Goal: Task Accomplishment & Management: Manage account settings

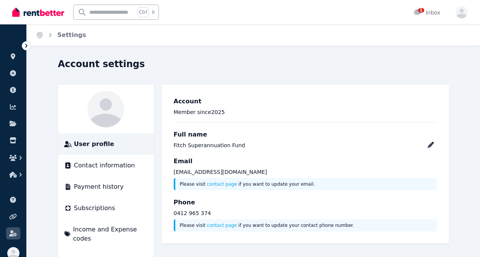
scroll to position [1, 0]
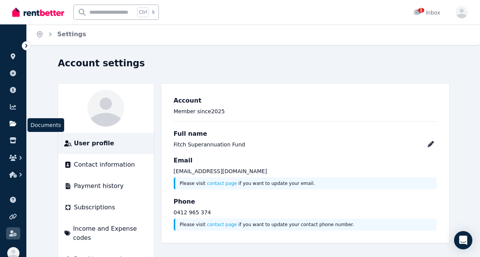
click at [13, 124] on icon at bounding box center [13, 123] width 7 height 5
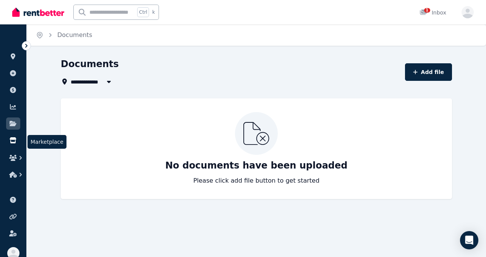
click at [11, 140] on icon at bounding box center [13, 140] width 6 height 6
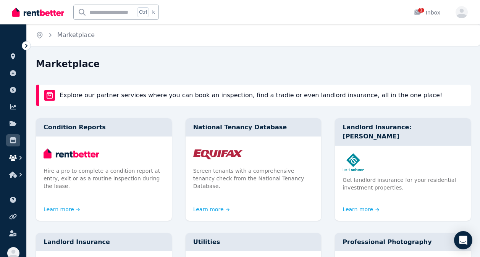
click at [16, 159] on icon "button" at bounding box center [13, 158] width 8 height 6
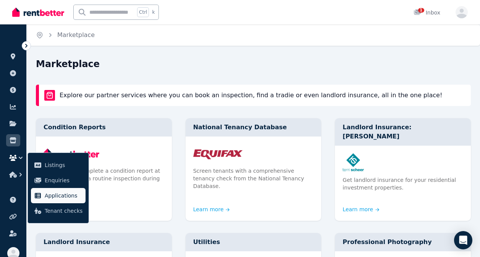
click at [57, 197] on span "Applications" at bounding box center [64, 195] width 38 height 9
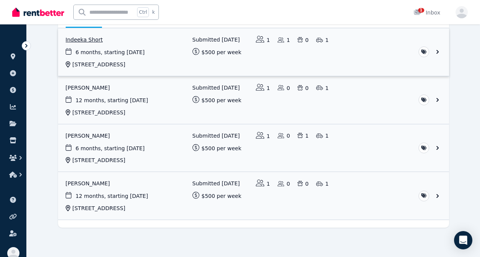
scroll to position [94, 0]
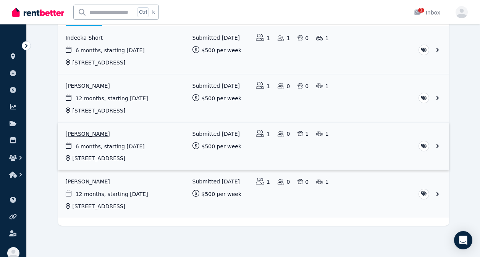
click at [436, 144] on link "View application: Jessica Coulston" at bounding box center [253, 147] width 391 height 48
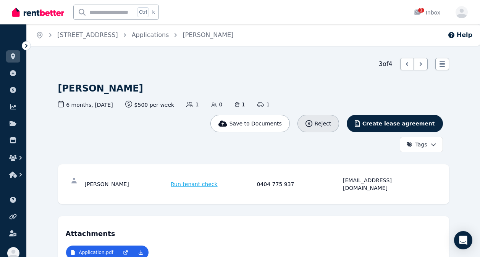
click at [331, 123] on span "Reject" at bounding box center [323, 124] width 16 height 8
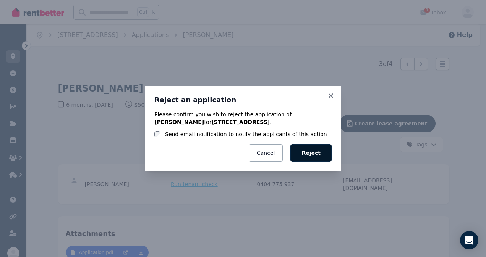
click at [322, 151] on button "Reject" at bounding box center [310, 153] width 41 height 18
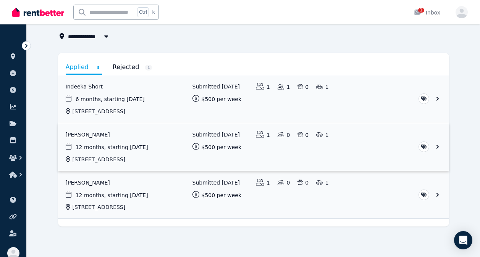
scroll to position [47, 0]
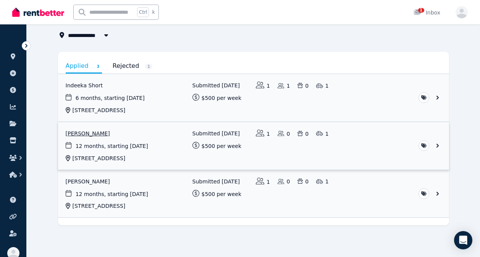
click at [88, 134] on link "View application: Roslyn Greenham" at bounding box center [253, 146] width 391 height 48
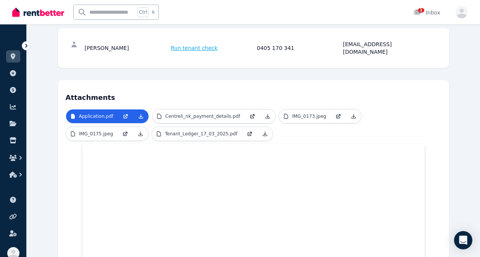
scroll to position [138, 0]
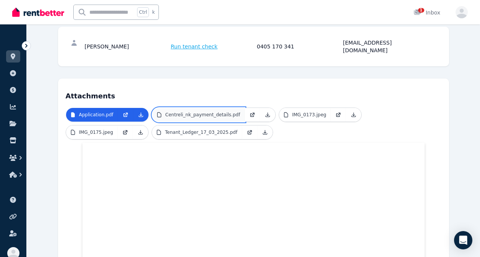
click at [188, 112] on p "Centreli_nk_payment_details.pdf" at bounding box center [202, 115] width 75 height 6
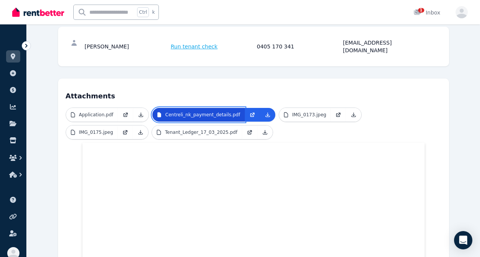
click at [188, 112] on p "Centreli_nk_payment_details.pdf" at bounding box center [202, 115] width 75 height 6
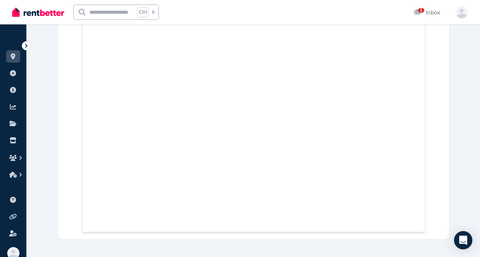
scroll to position [560, 0]
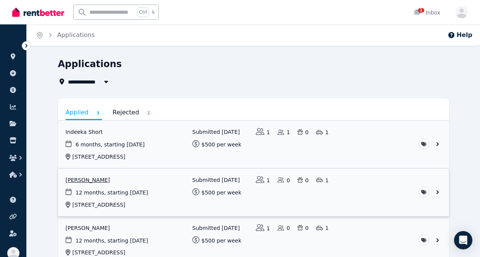
click at [87, 177] on link "View application: Roslyn Greenham" at bounding box center [253, 193] width 391 height 48
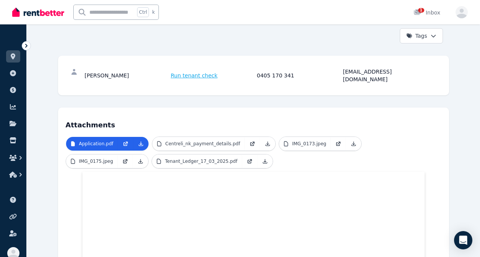
scroll to position [110, 0]
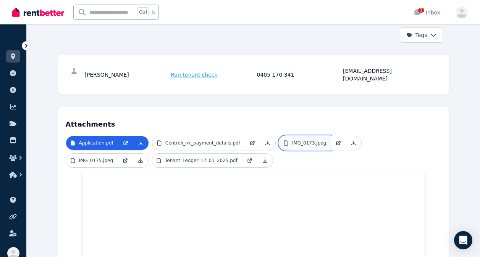
click at [297, 140] on p "IMG_0173.jpeg" at bounding box center [309, 143] width 34 height 6
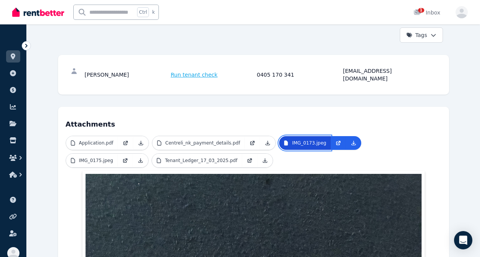
click at [295, 140] on p "IMG_0173.jpeg" at bounding box center [309, 143] width 34 height 6
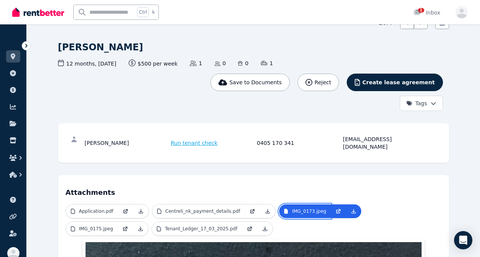
scroll to position [42, 0]
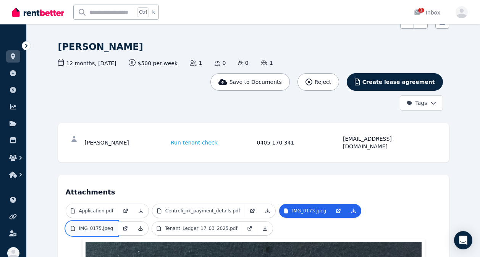
click at [113, 226] on p "IMG_0175.jpeg" at bounding box center [96, 229] width 34 height 6
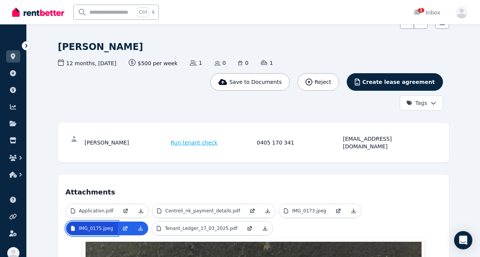
click at [113, 226] on p "IMG_0175.jpeg" at bounding box center [96, 229] width 34 height 6
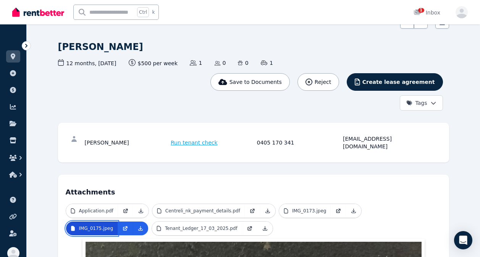
click at [113, 226] on p "IMG_0175.jpeg" at bounding box center [96, 229] width 34 height 6
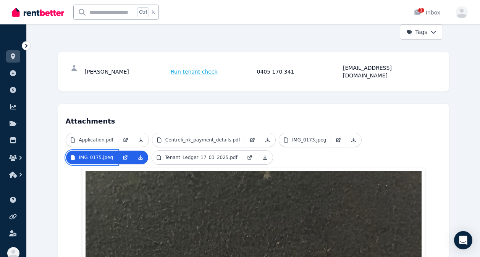
scroll to position [114, 0]
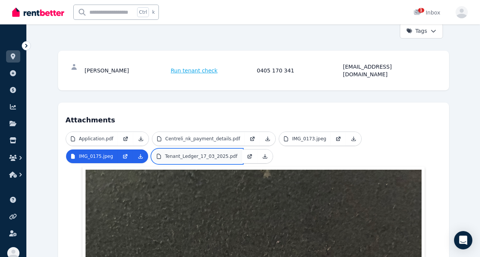
click at [165, 153] on p "Tenant_Ledger_17_03_2025.pdf" at bounding box center [201, 156] width 73 height 6
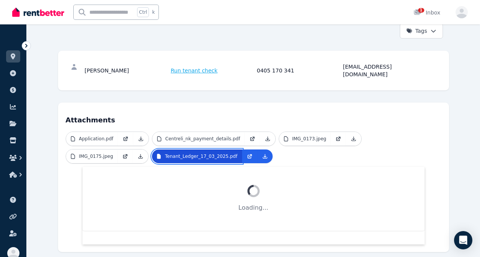
click at [165, 153] on p "Tenant_Ledger_17_03_2025.pdf" at bounding box center [201, 156] width 73 height 6
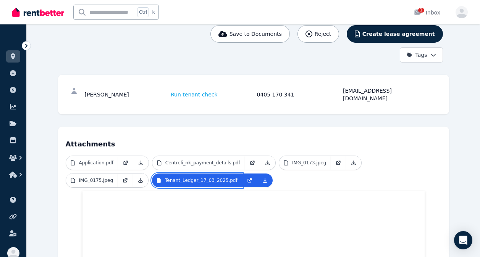
scroll to position [0, 0]
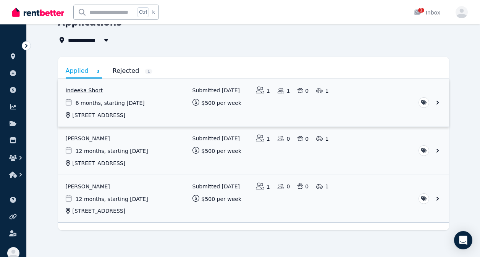
scroll to position [47, 0]
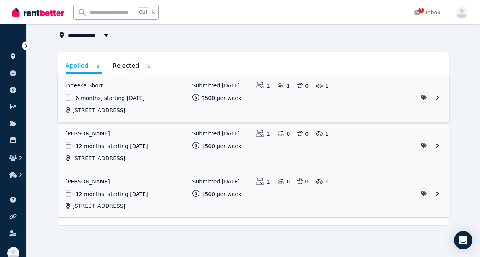
click at [118, 100] on link "View application: Indeeka Short" at bounding box center [253, 98] width 391 height 48
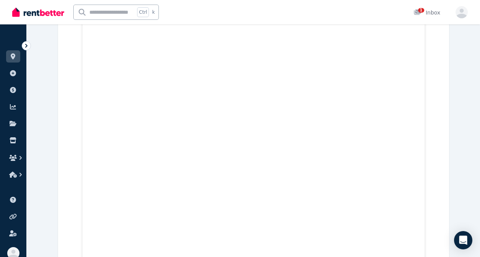
scroll to position [8432, 0]
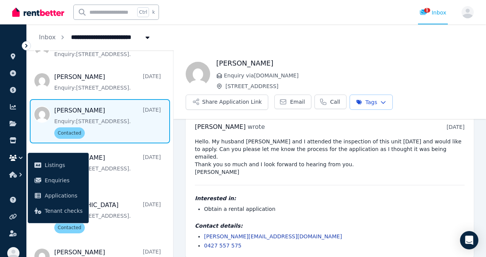
scroll to position [128, 0]
click at [128, 121] on span "Message list" at bounding box center [100, 121] width 146 height 44
click at [284, 101] on link "Email" at bounding box center [292, 102] width 37 height 15
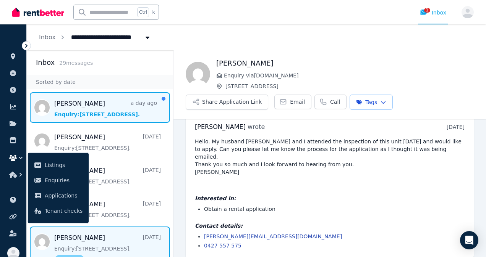
click at [111, 110] on span "Message list" at bounding box center [100, 107] width 146 height 31
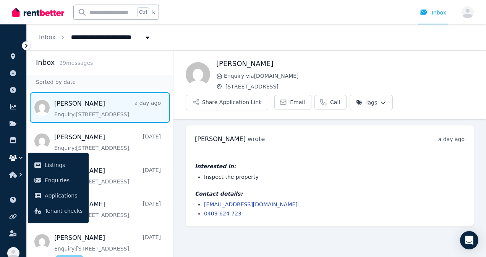
click at [90, 109] on span "Message list" at bounding box center [100, 107] width 146 height 31
click at [282, 103] on link "Email" at bounding box center [292, 102] width 37 height 15
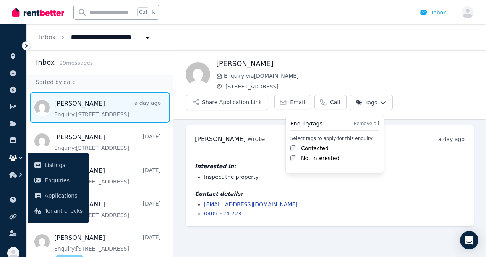
click at [371, 101] on html "**********" at bounding box center [243, 128] width 486 height 257
click at [295, 144] on div "Select tags to apply for this enquiry Contacted Not interested" at bounding box center [334, 149] width 89 height 27
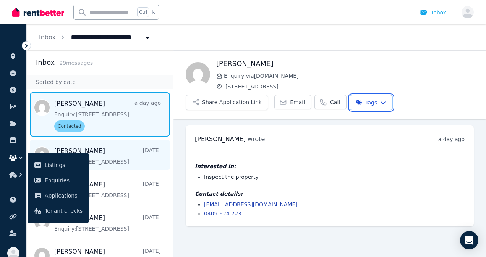
click at [118, 159] on html "**********" at bounding box center [243, 128] width 486 height 257
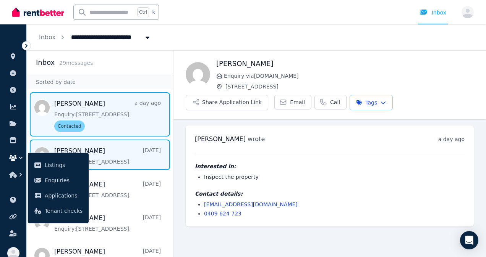
click at [105, 157] on span "Message list" at bounding box center [100, 155] width 146 height 31
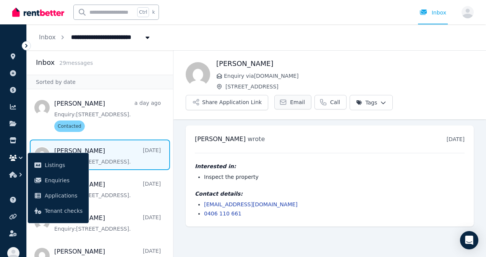
click at [290, 102] on span "Email" at bounding box center [297, 102] width 15 height 8
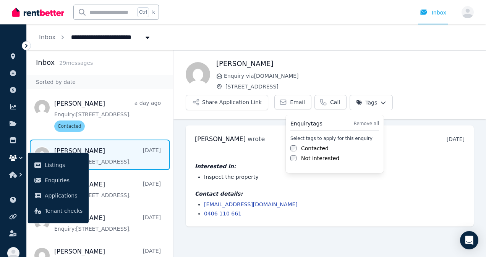
click at [358, 105] on html "**********" at bounding box center [243, 128] width 486 height 257
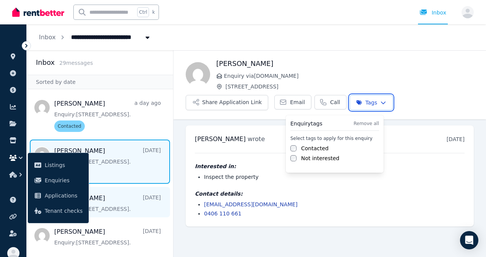
click at [126, 200] on html "**********" at bounding box center [243, 128] width 486 height 257
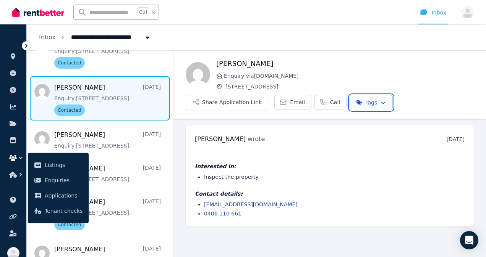
scroll to position [65, 0]
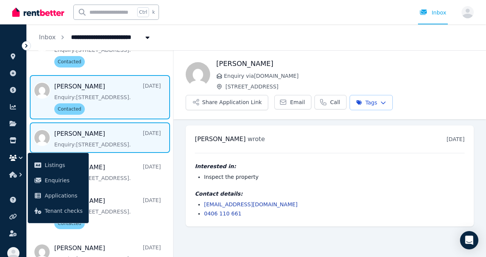
click at [106, 139] on span "Message list" at bounding box center [100, 138] width 146 height 31
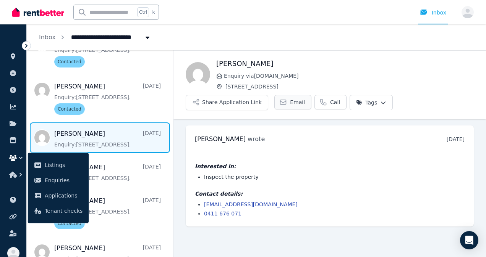
click at [290, 103] on span "Email" at bounding box center [297, 102] width 15 height 8
click at [364, 100] on html "**********" at bounding box center [243, 128] width 486 height 257
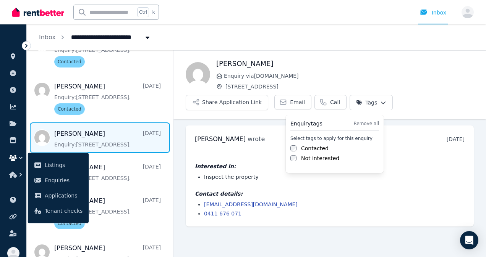
click at [305, 147] on label "Contacted" at bounding box center [314, 149] width 27 height 8
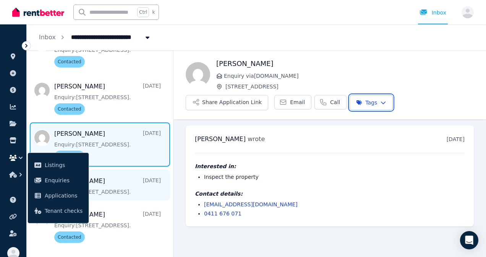
click at [130, 190] on html "**********" at bounding box center [243, 128] width 486 height 257
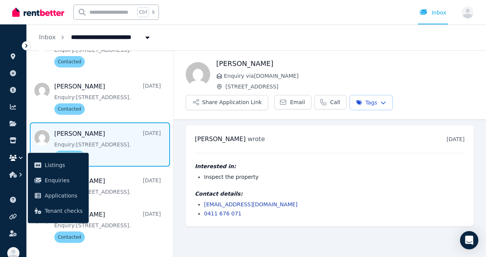
click at [132, 147] on span "Message list" at bounding box center [100, 145] width 146 height 44
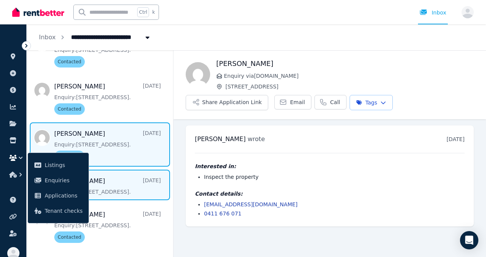
click at [130, 179] on span "Message list" at bounding box center [100, 185] width 146 height 31
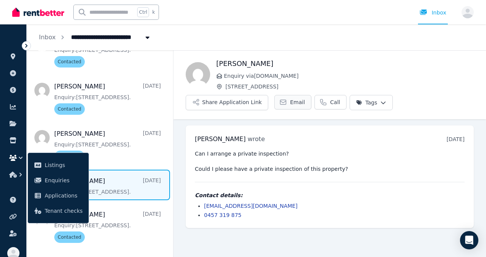
click at [290, 105] on span "Email" at bounding box center [297, 102] width 15 height 8
click at [361, 107] on html "**********" at bounding box center [243, 128] width 486 height 257
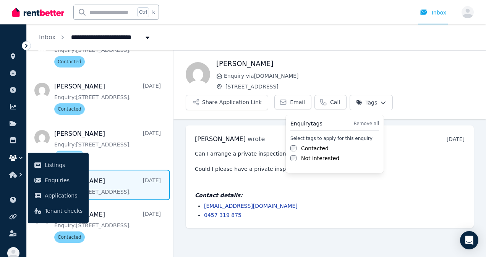
click at [305, 148] on label "Contacted" at bounding box center [314, 149] width 27 height 8
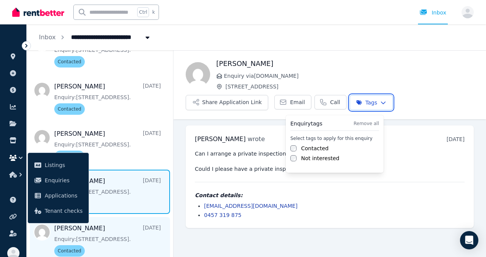
click at [107, 233] on html "**********" at bounding box center [243, 128] width 486 height 257
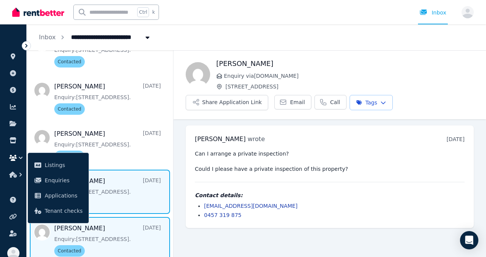
click at [142, 233] on span "Message list" at bounding box center [100, 239] width 146 height 44
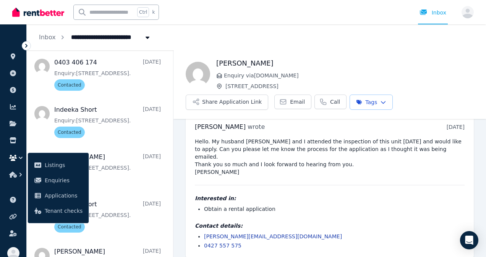
scroll to position [610, 0]
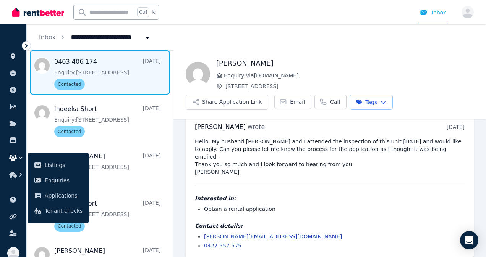
click at [90, 67] on span "Message list" at bounding box center [100, 72] width 146 height 44
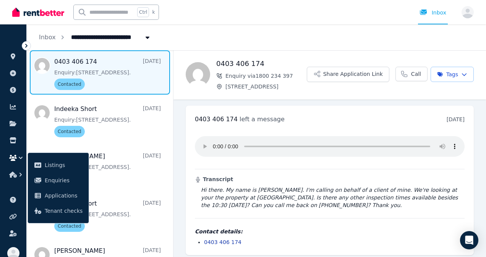
scroll to position [4, 0]
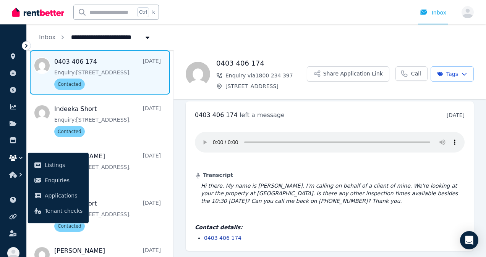
click at [115, 81] on span "Message list" at bounding box center [100, 72] width 146 height 44
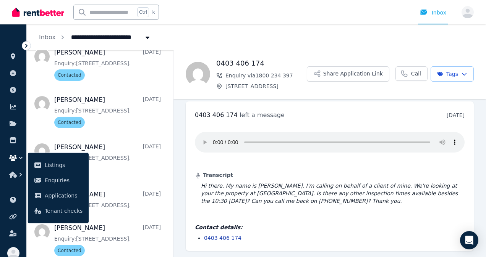
scroll to position [1046, 0]
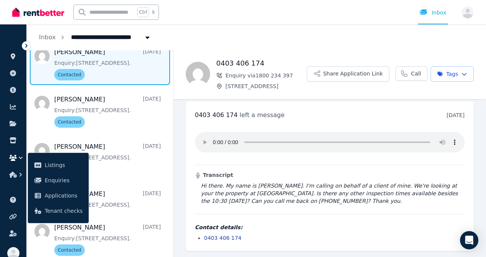
click at [92, 61] on span "Message list" at bounding box center [100, 63] width 146 height 44
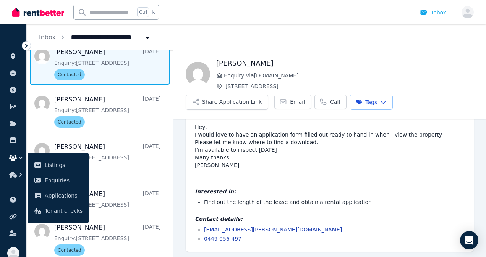
scroll to position [27, 0]
click at [103, 63] on span "Message list" at bounding box center [100, 63] width 146 height 44
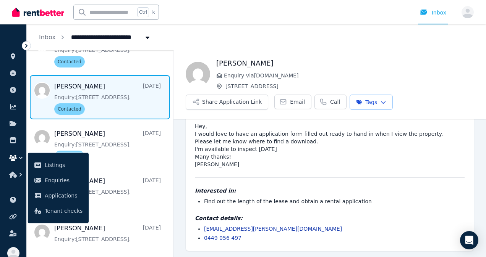
scroll to position [1010, 0]
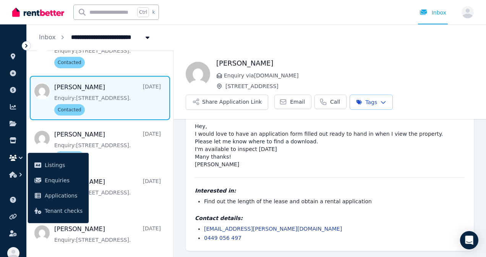
click at [98, 100] on span "Message list" at bounding box center [100, 98] width 146 height 44
